Goal: Information Seeking & Learning: Learn about a topic

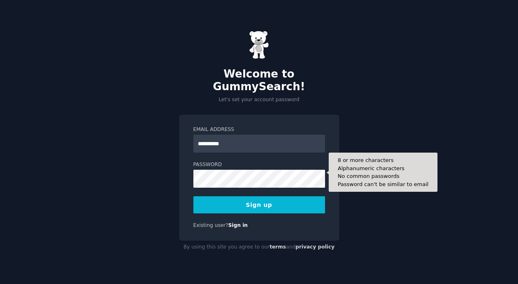
type input "**********"
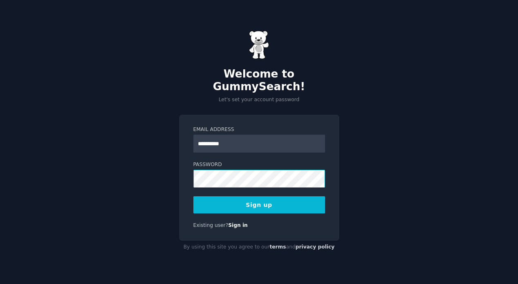
click at [0, 284] on com-1password-button at bounding box center [0, 284] width 0 height 0
click at [330, 217] on div "**********" at bounding box center [259, 178] width 160 height 126
click at [300, 203] on button "Sign up" at bounding box center [259, 205] width 132 height 17
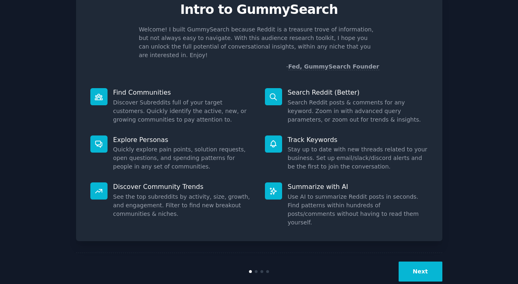
click at [425, 262] on button "Next" at bounding box center [420, 272] width 44 height 20
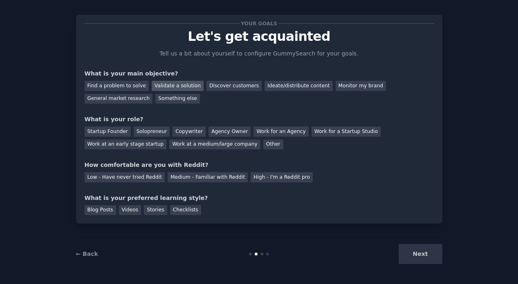
click at [177, 83] on div "Validate a solution" at bounding box center [178, 86] width 52 height 10
click at [237, 85] on div "Discover customers" at bounding box center [233, 86] width 55 height 10
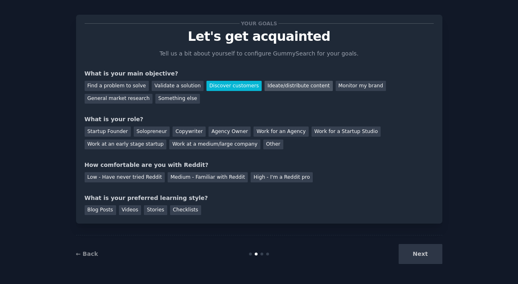
click at [291, 85] on div "Ideate/distribute content" at bounding box center [298, 86] width 68 height 10
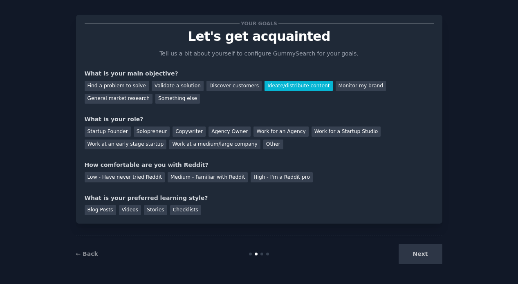
click at [170, 92] on div "Find a problem to solve Validate a solution Discover customers Ideate/distribut…" at bounding box center [259, 91] width 349 height 26
click at [169, 86] on div "Validate a solution" at bounding box center [178, 86] width 52 height 10
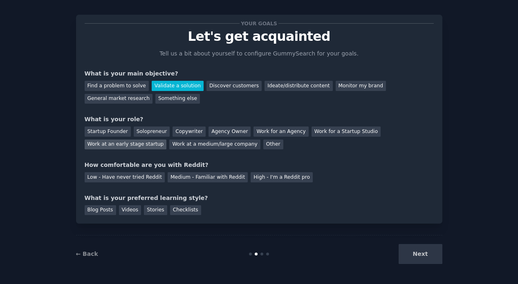
click at [145, 145] on div "Work at an early stage startup" at bounding box center [126, 145] width 82 height 10
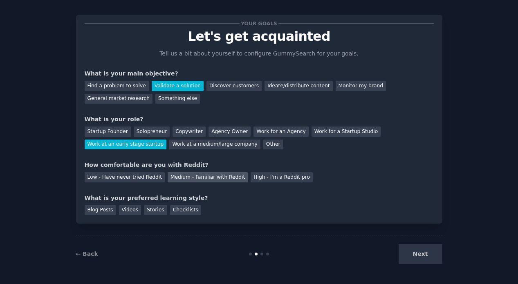
click at [168, 181] on div "Medium - Familiar with Reddit" at bounding box center [208, 177] width 80 height 10
click at [129, 211] on div "Videos" at bounding box center [130, 211] width 22 height 10
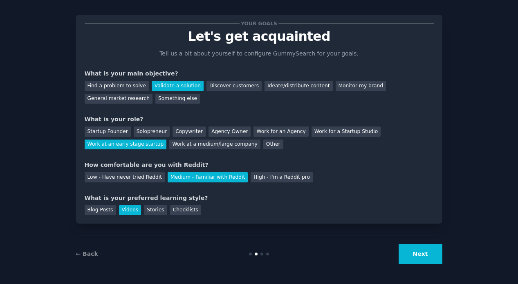
click at [421, 268] on div "← Back Next" at bounding box center [259, 254] width 366 height 38
click at [419, 258] on button "Next" at bounding box center [420, 254] width 44 height 20
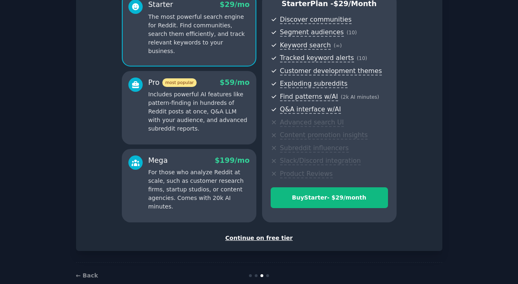
scroll to position [96, 0]
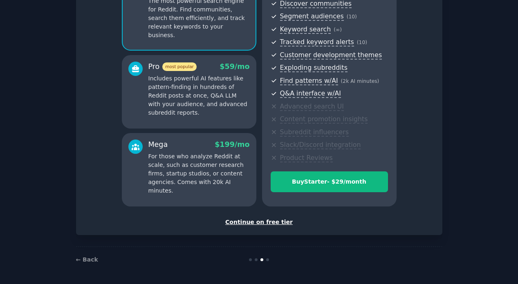
click at [274, 223] on div "Continue on free tier" at bounding box center [259, 222] width 349 height 9
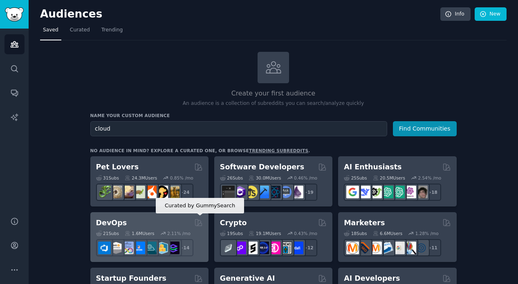
type input "cloud"
click at [196, 224] on icon at bounding box center [198, 223] width 9 height 9
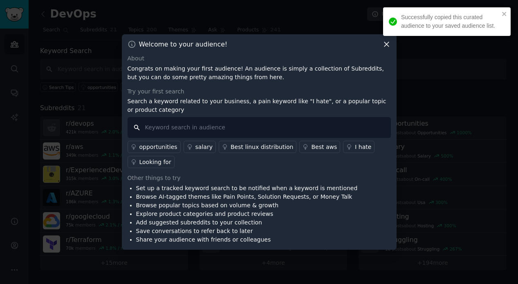
click at [190, 127] on input "text" at bounding box center [259, 127] width 263 height 21
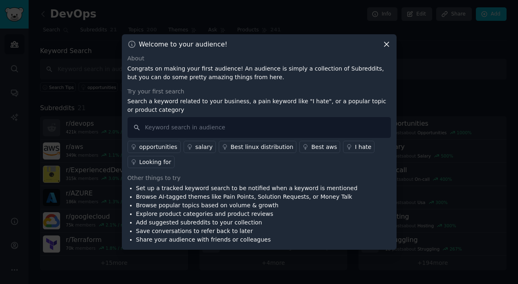
click at [384, 47] on icon at bounding box center [386, 44] width 9 height 9
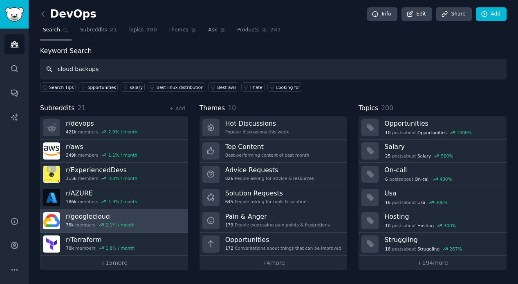
type input "cloud backups"
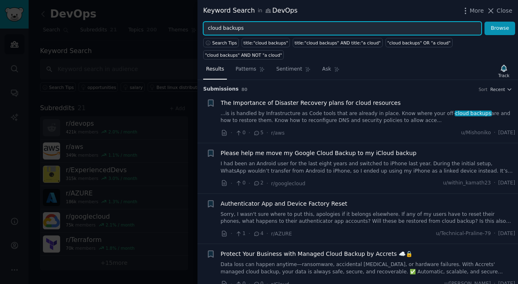
click at [257, 28] on input "cloud backups" at bounding box center [342, 29] width 278 height 14
type input "cloud backup"
click at [484, 22] on button "Browse" at bounding box center [499, 29] width 31 height 14
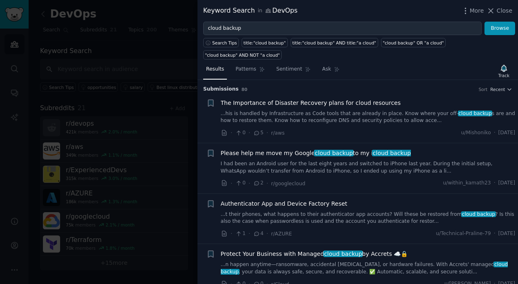
click at [282, 113] on link "...his is handled by Infrastructure as Code tools that are already in place. Kn…" at bounding box center [368, 117] width 295 height 14
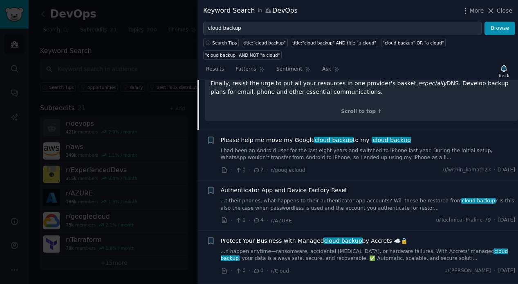
scroll to position [212, 0]
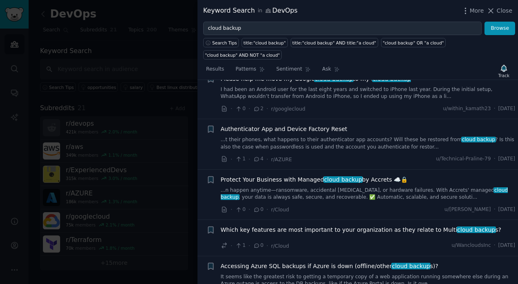
click at [279, 187] on link "...n happen anytime—ransomware, accidental deletion, or hardware failures. With…" at bounding box center [368, 194] width 295 height 14
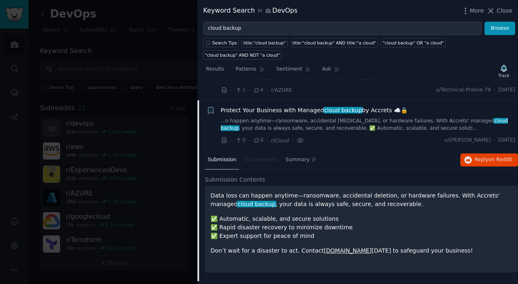
scroll to position [164, 0]
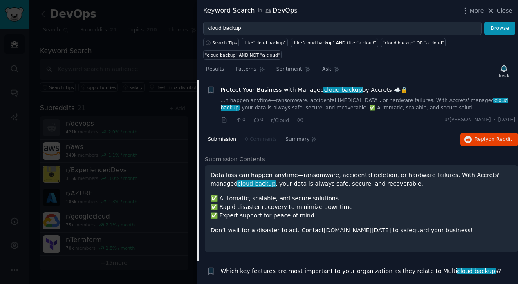
click at [327, 232] on link "accrets.com" at bounding box center [348, 230] width 48 height 7
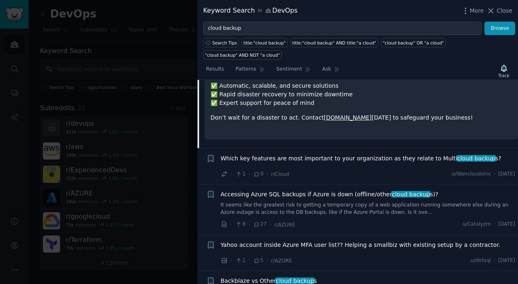
scroll to position [296, 0]
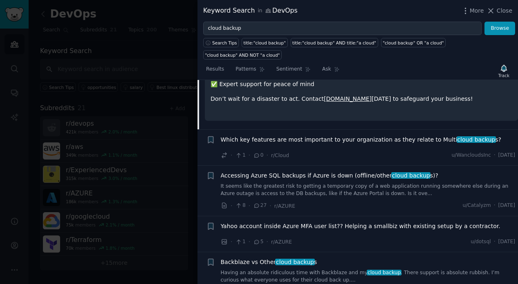
click at [273, 11] on div "Keyword Search in DevOps" at bounding box center [250, 11] width 94 height 10
click at [266, 11] on icon at bounding box center [268, 11] width 5 height 4
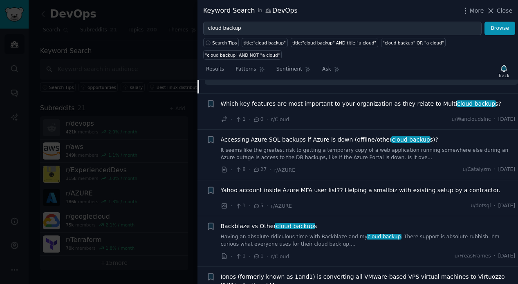
scroll to position [333, 0]
click at [295, 150] on link "It seems like the greatest risk to getting a temporary copy of a web applicatio…" at bounding box center [368, 153] width 295 height 14
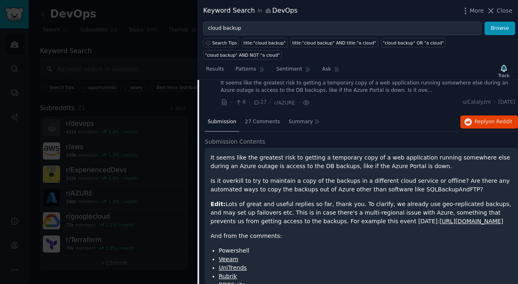
scroll to position [267, 0]
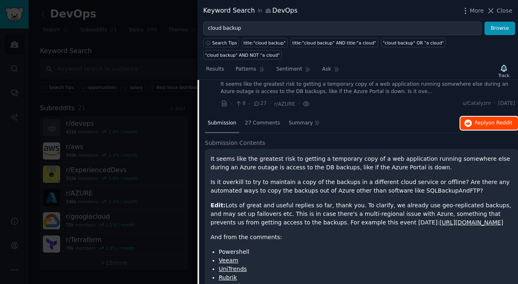
click at [484, 126] on span "Reply on Reddit" at bounding box center [493, 123] width 38 height 7
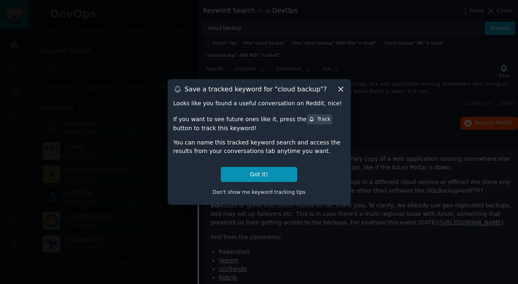
click at [344, 90] on icon at bounding box center [340, 89] width 9 height 9
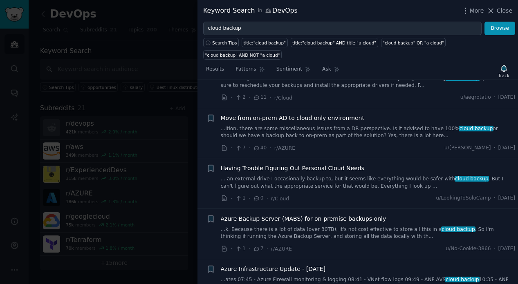
scroll to position [627, 0]
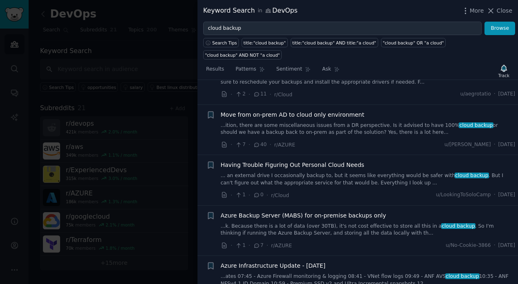
click at [321, 137] on link "...ition, there are some miscellaneous issues from a DR perspective. Is it advi…" at bounding box center [368, 129] width 295 height 14
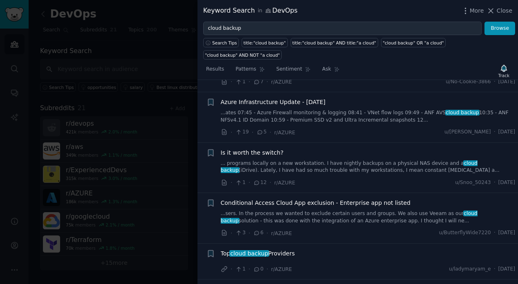
scroll to position [1051, 0]
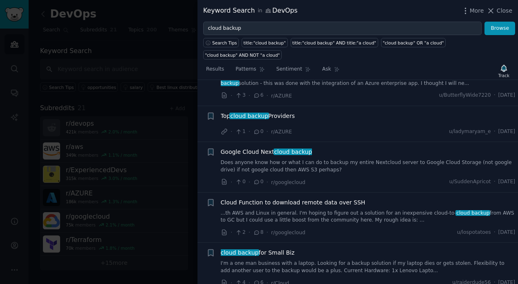
click at [315, 159] on link "Does anyone know how or what I can do to backup my entire Nextcloud server to G…" at bounding box center [368, 166] width 295 height 14
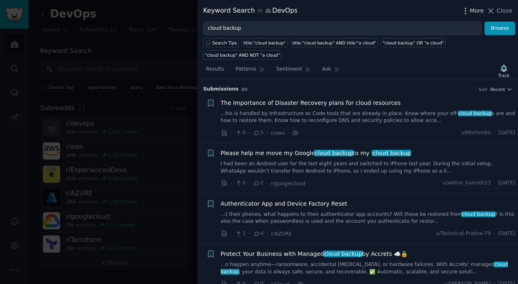
click at [468, 8] on icon "button" at bounding box center [465, 11] width 9 height 9
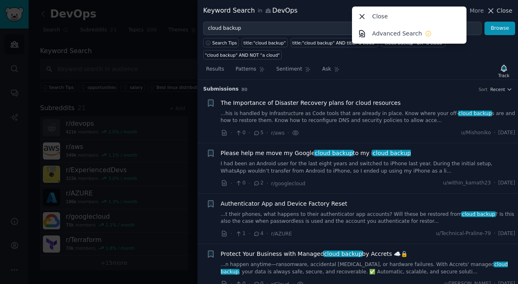
click at [488, 10] on icon at bounding box center [490, 11] width 9 height 9
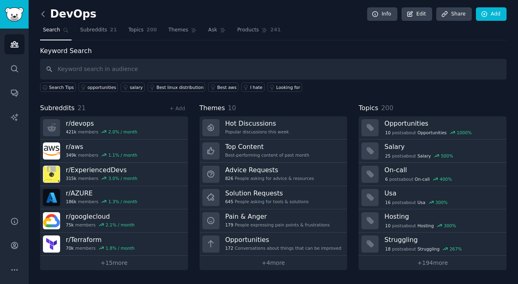
click at [43, 15] on icon at bounding box center [43, 13] width 2 height 5
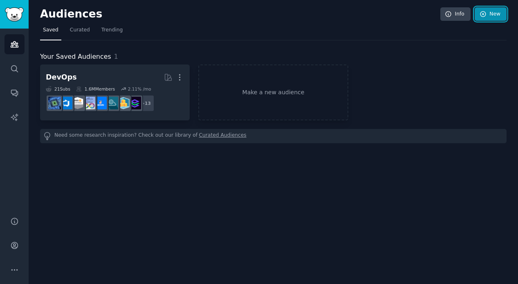
click at [495, 19] on link "New" at bounding box center [490, 14] width 32 height 14
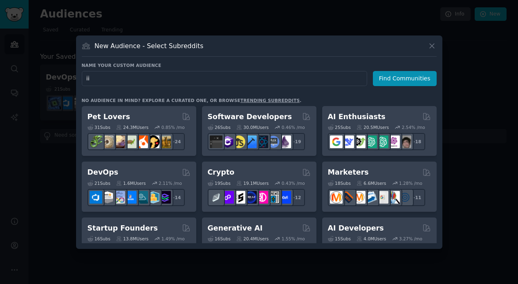
type input "i"
type input "cloud engineer"
click button "Find Communities" at bounding box center [405, 78] width 64 height 15
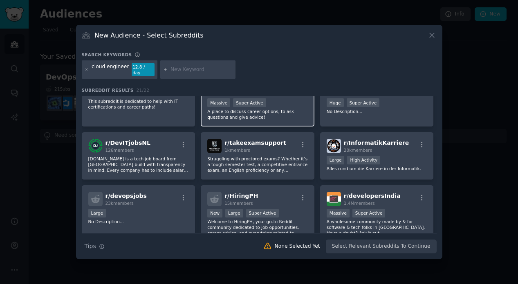
scroll to position [269, 0]
